Goal: Information Seeking & Learning: Learn about a topic

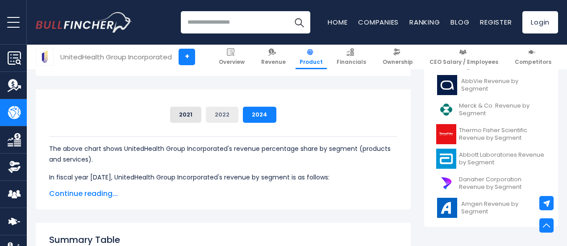
click at [221, 117] on button "2022" at bounding box center [222, 115] width 33 height 16
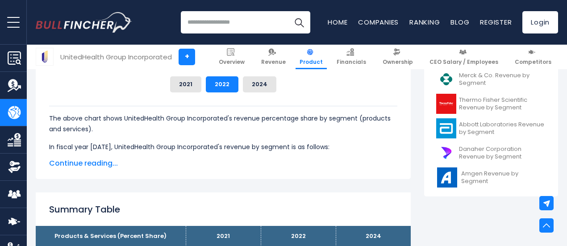
scroll to position [357, 0]
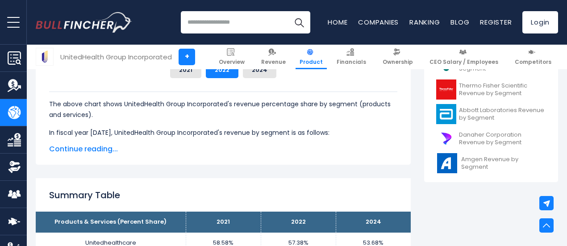
click at [90, 153] on span "Continue reading..." at bounding box center [223, 149] width 348 height 11
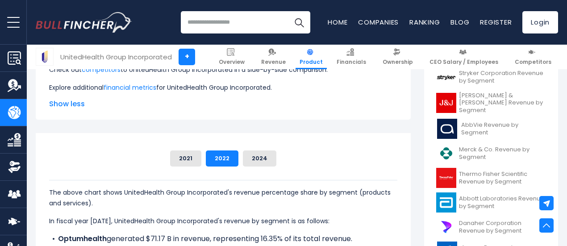
scroll to position [268, 0]
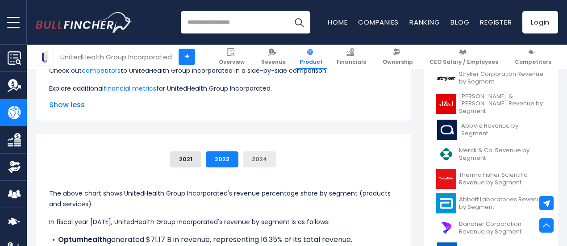
click at [243, 162] on button "2024" at bounding box center [259, 159] width 33 height 16
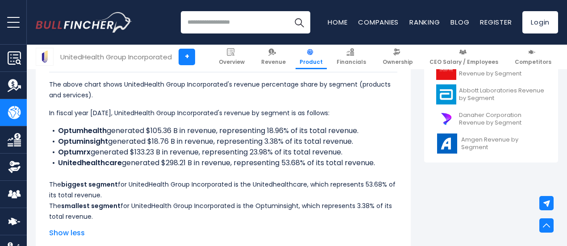
scroll to position [357, 0]
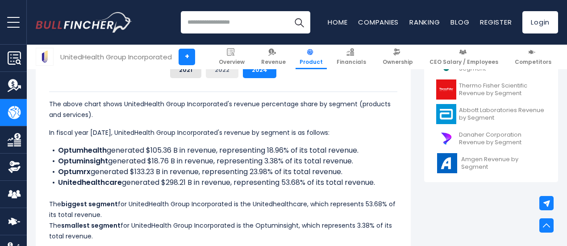
click at [216, 71] on button "2022" at bounding box center [222, 70] width 33 height 16
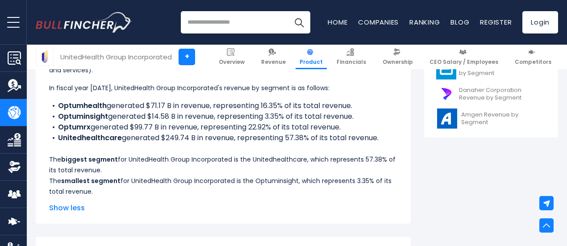
scroll to position [89, 0]
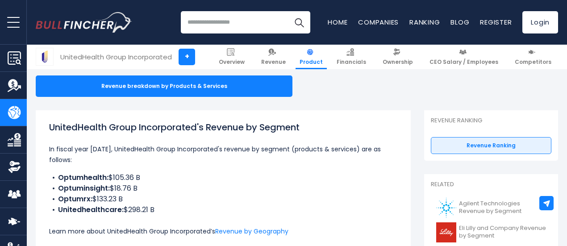
click at [228, 177] on li "Optumhealth: $105.36 B" at bounding box center [223, 177] width 348 height 11
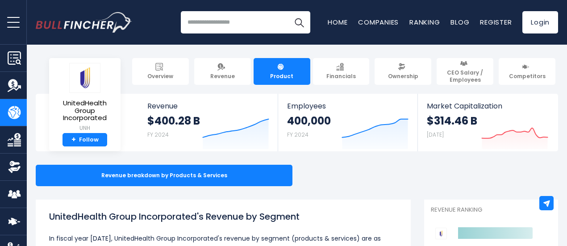
scroll to position [134, 0]
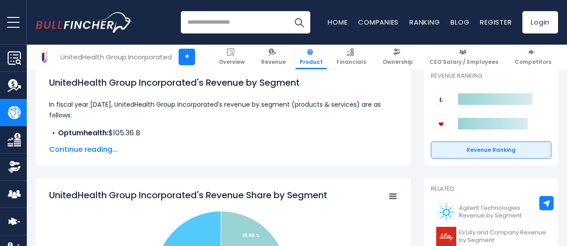
click at [87, 148] on span "Continue reading..." at bounding box center [223, 149] width 348 height 11
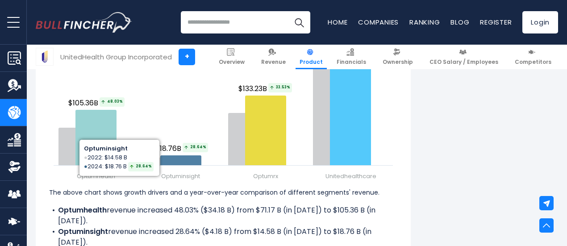
scroll to position [1474, 0]
